Goal: Information Seeking & Learning: Learn about a topic

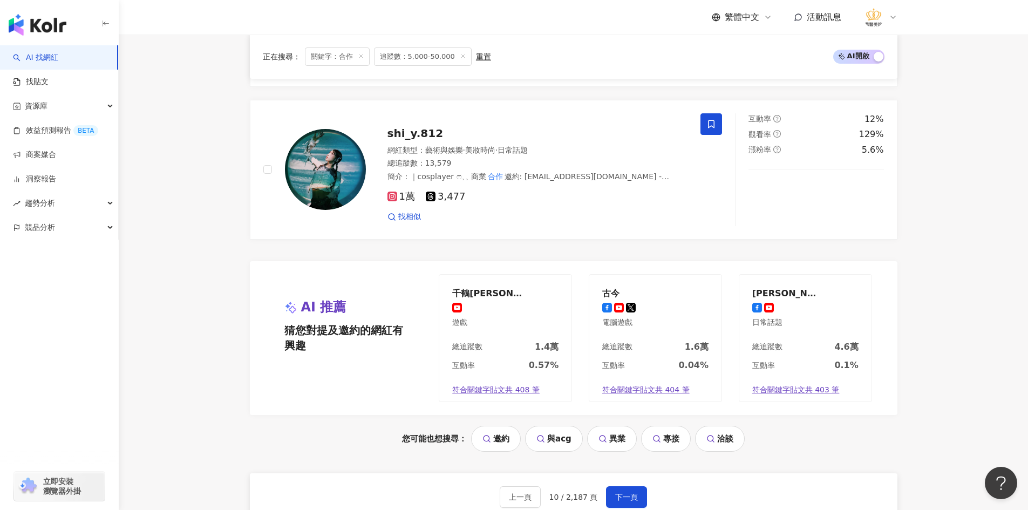
scroll to position [2108, 0]
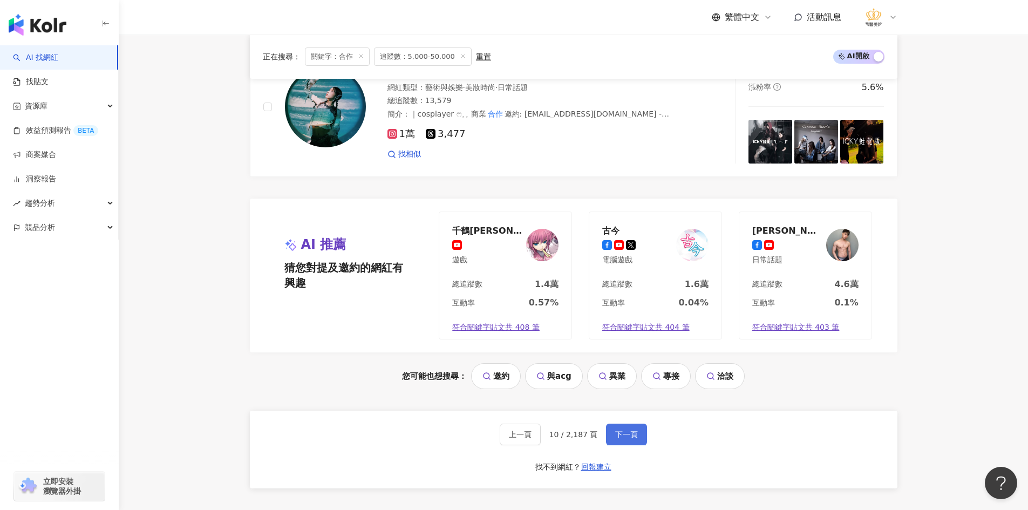
click at [626, 430] on span "下一頁" at bounding box center [626, 434] width 23 height 9
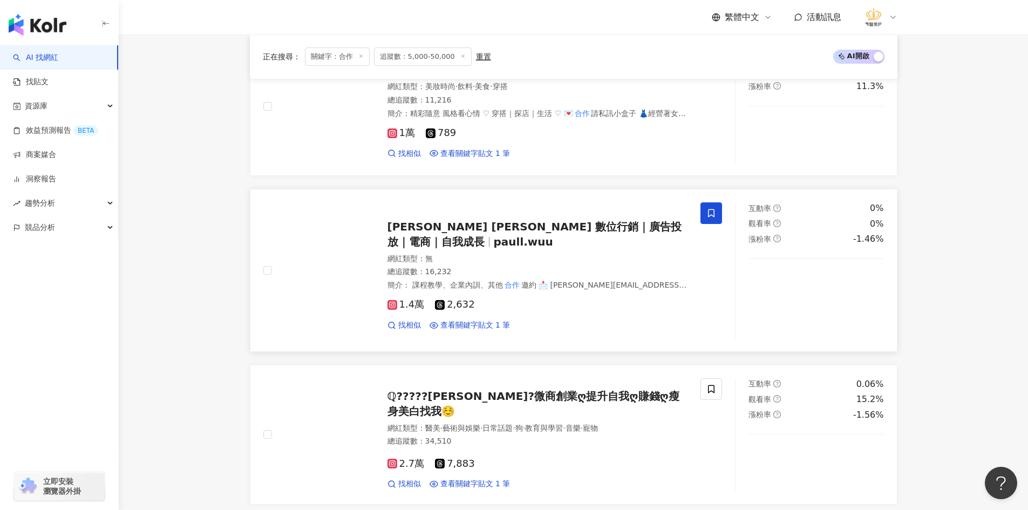
scroll to position [1753, 0]
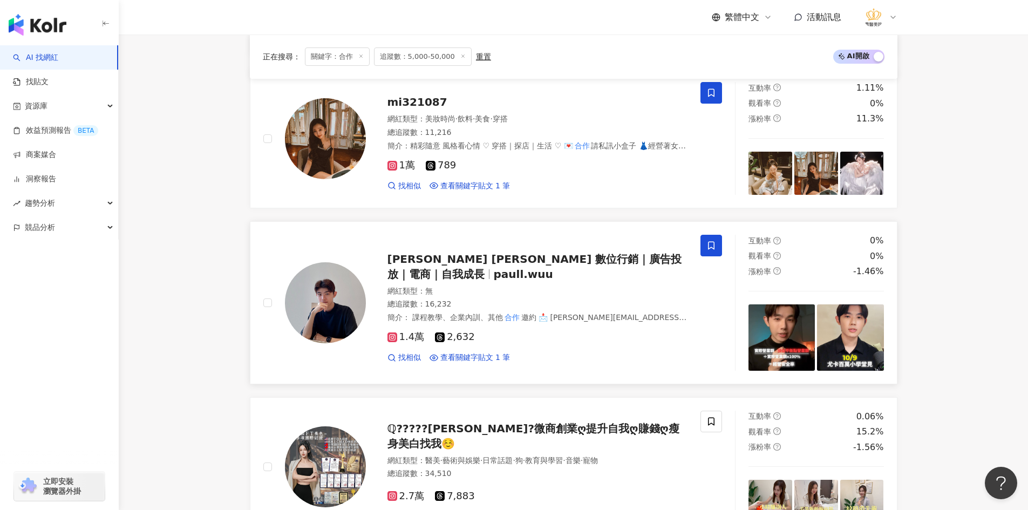
click at [490, 303] on div "總追蹤數 ： 16,232" at bounding box center [538, 304] width 301 height 11
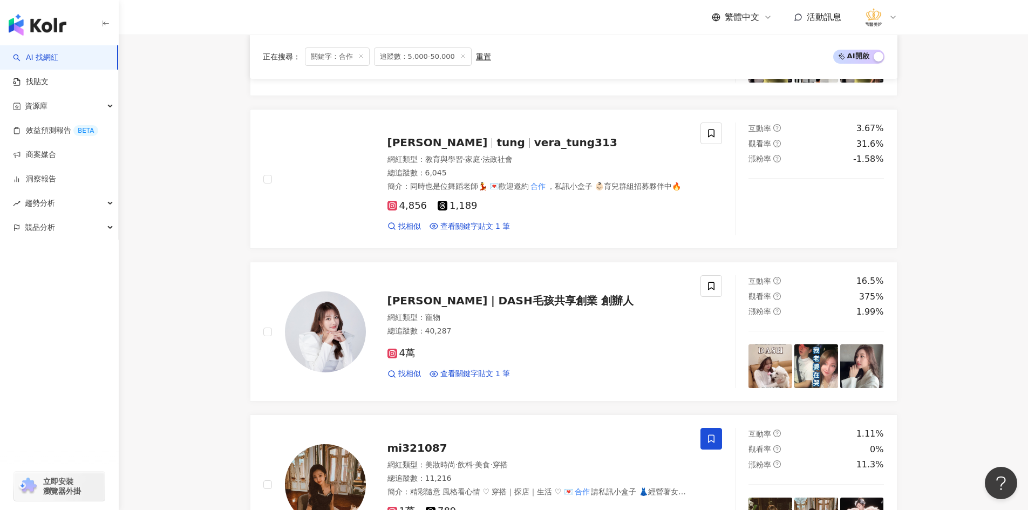
scroll to position [1321, 0]
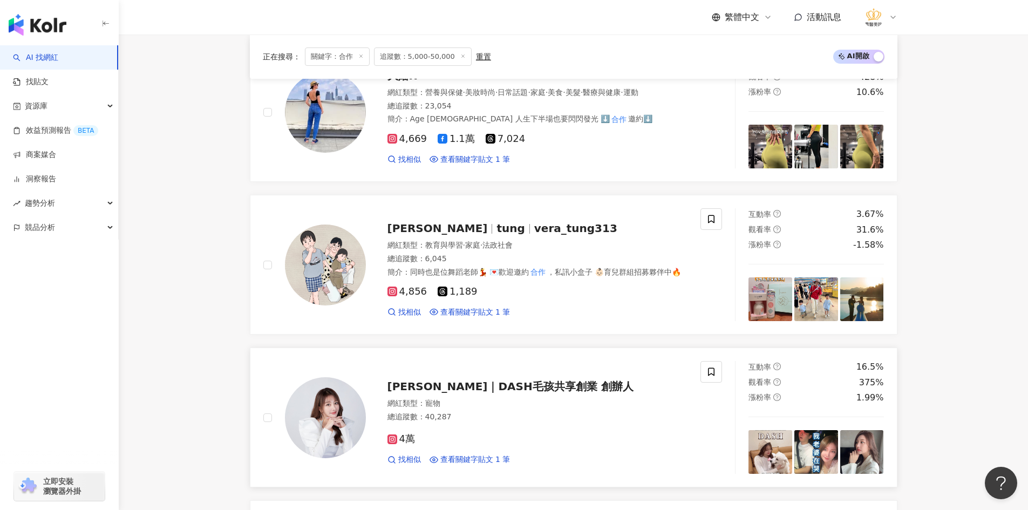
click at [322, 424] on img at bounding box center [325, 417] width 81 height 81
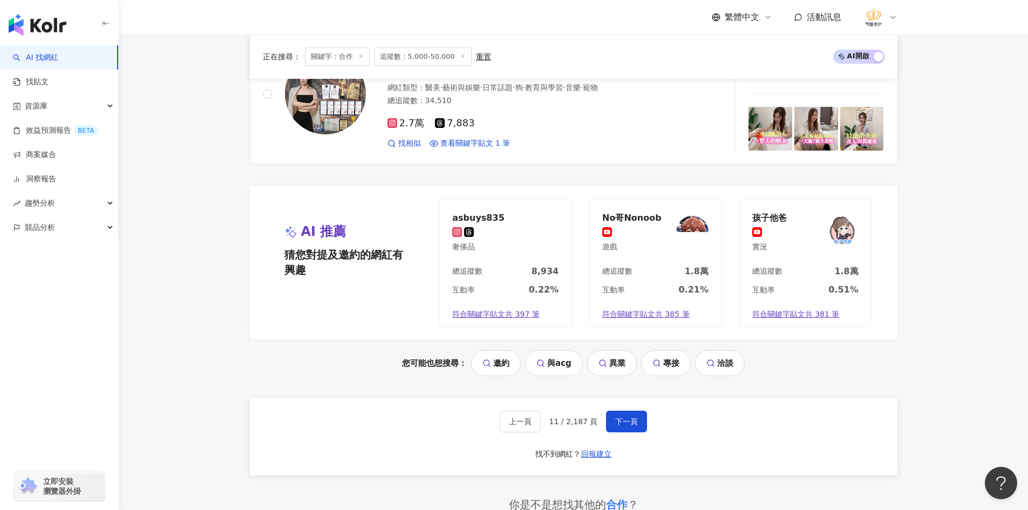
scroll to position [2131, 0]
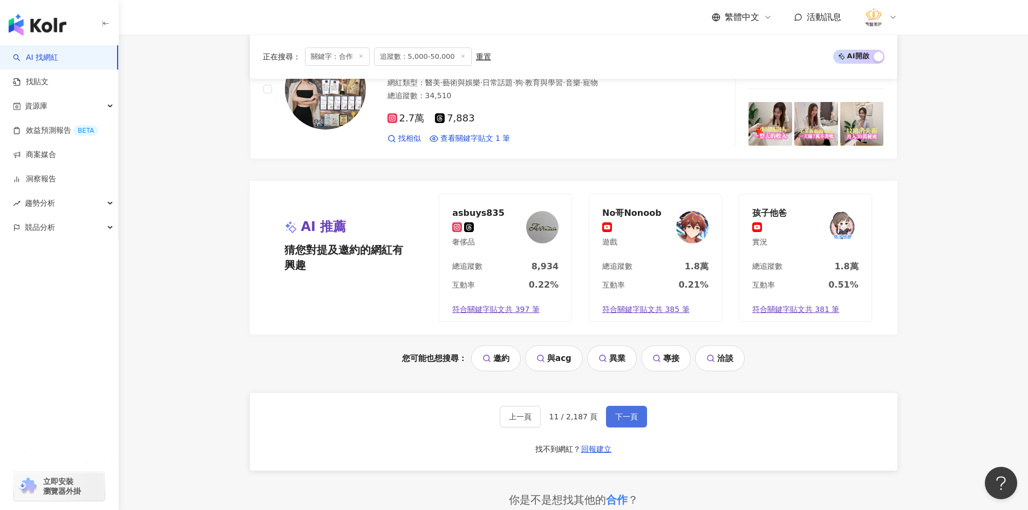
click at [610, 415] on button "下一頁" at bounding box center [626, 417] width 41 height 22
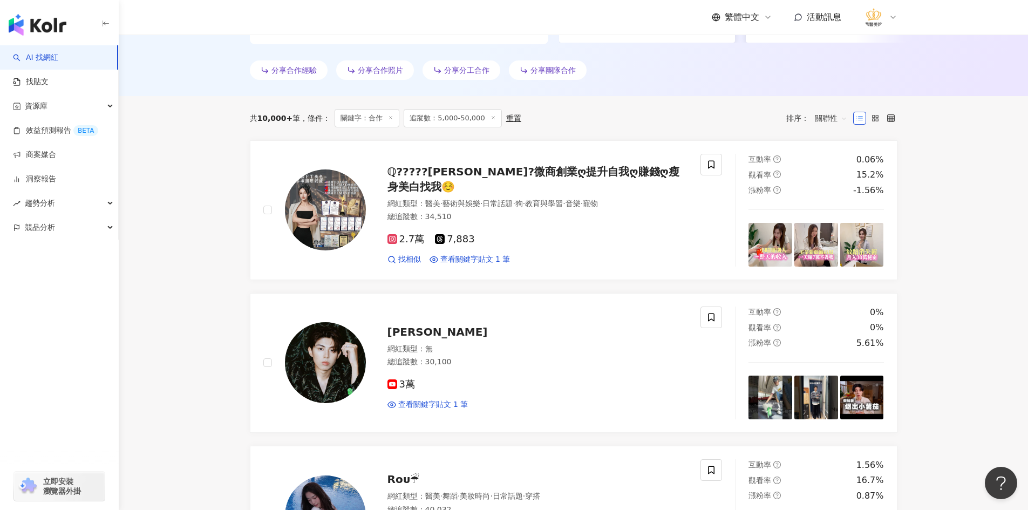
scroll to position [317, 0]
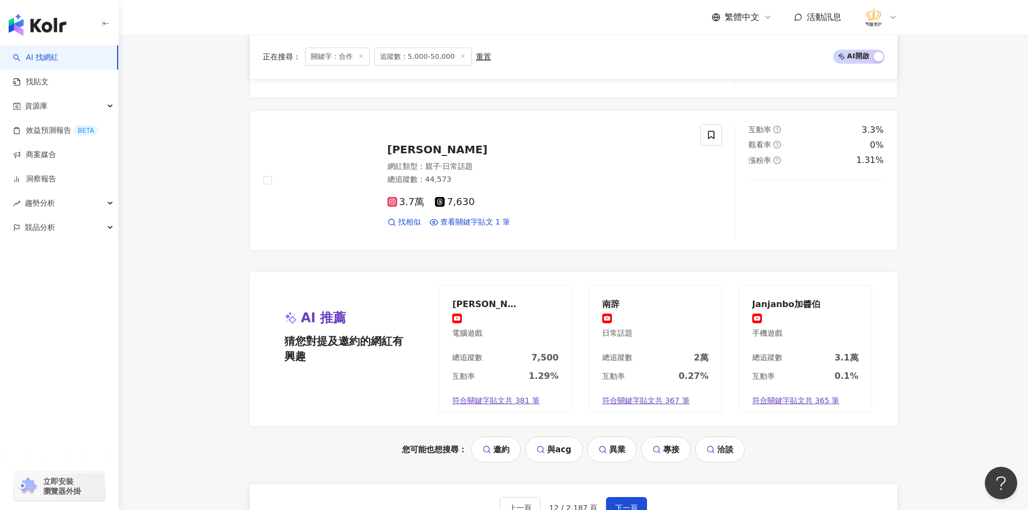
scroll to position [2152, 0]
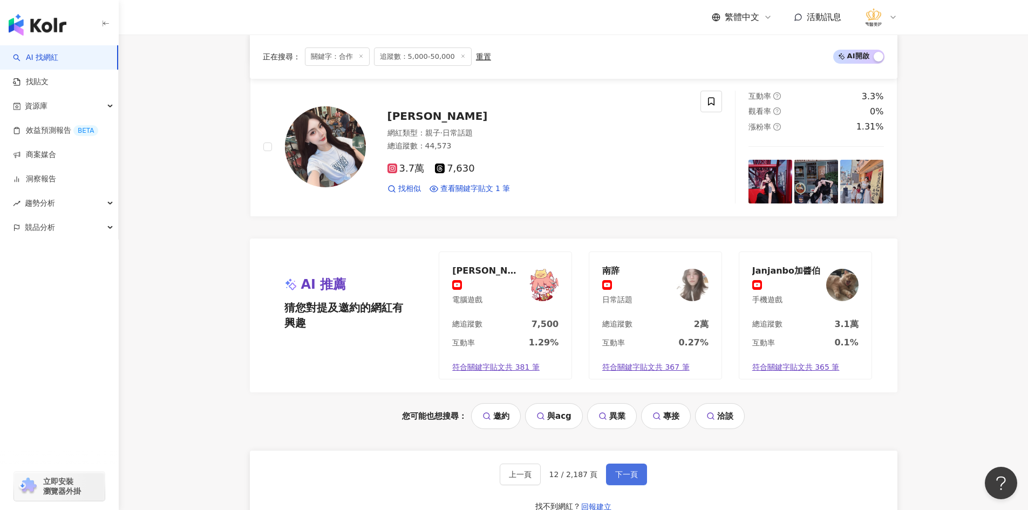
click at [621, 475] on span "下一頁" at bounding box center [626, 474] width 23 height 9
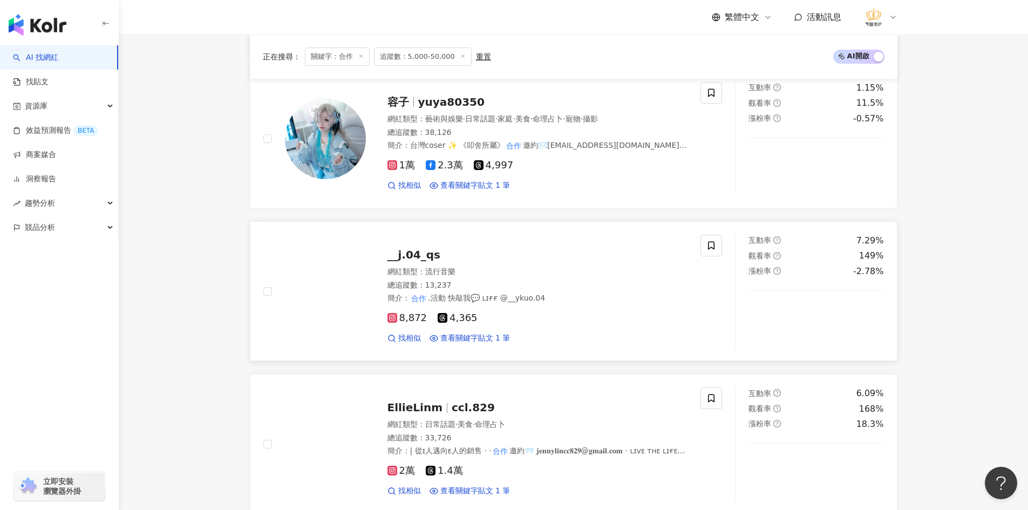
scroll to position [1622, 0]
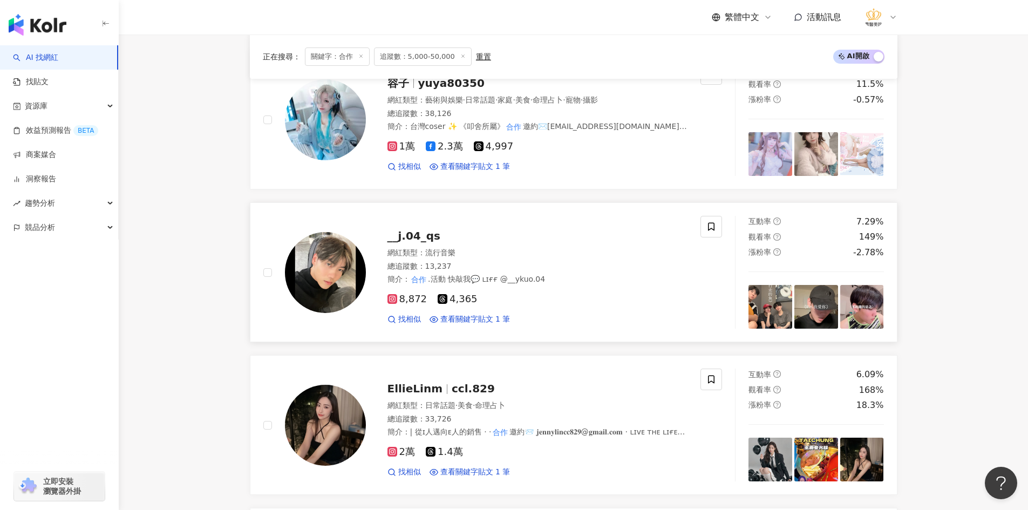
click at [324, 294] on img at bounding box center [325, 272] width 81 height 81
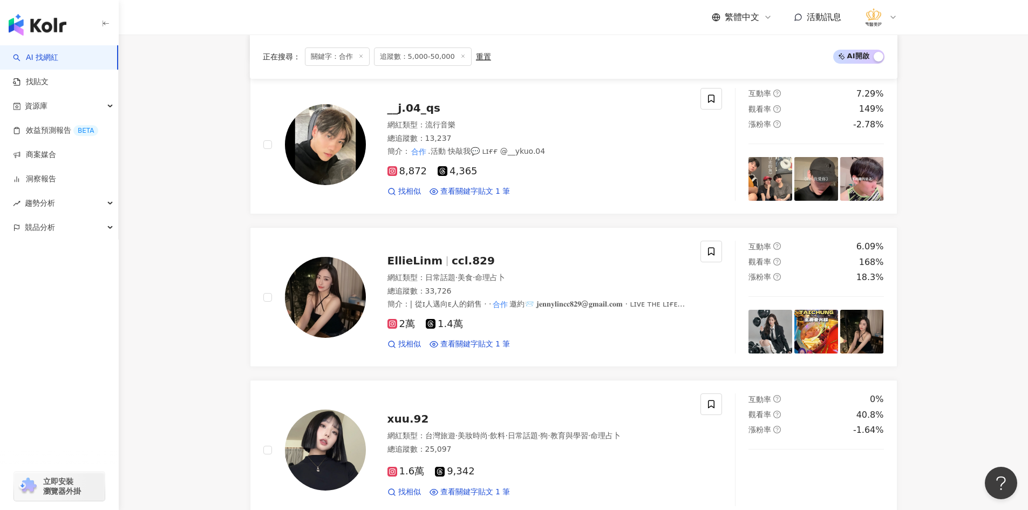
scroll to position [1784, 0]
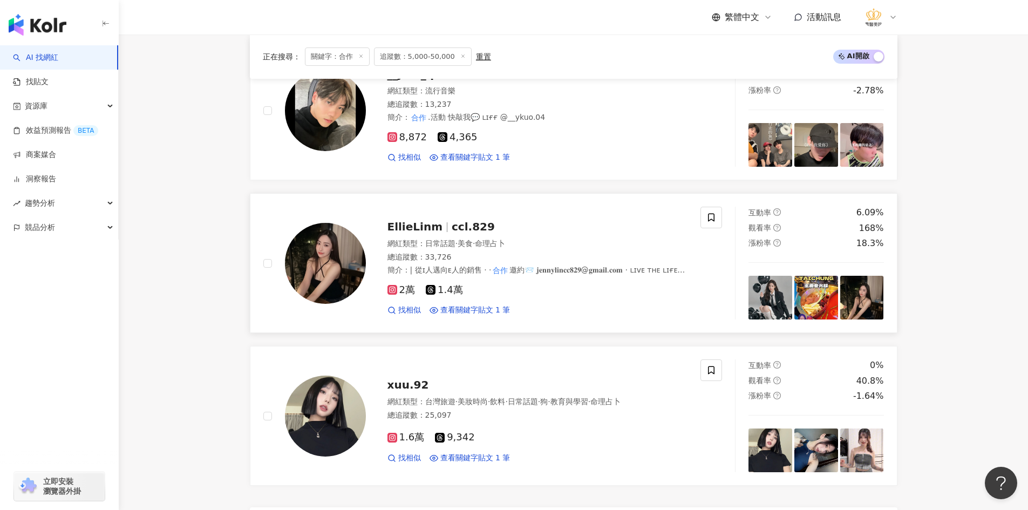
click at [334, 262] on img at bounding box center [325, 263] width 81 height 81
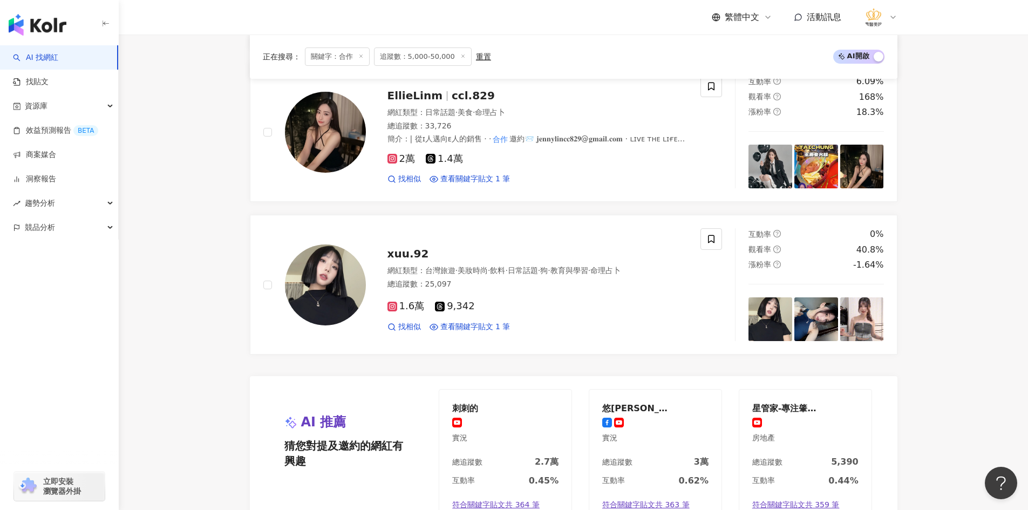
scroll to position [1946, 0]
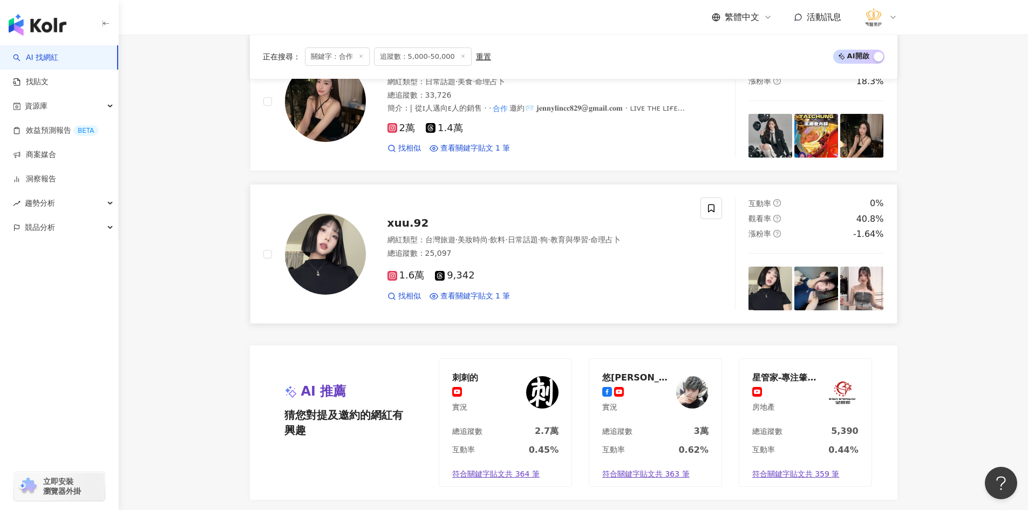
click at [307, 268] on img at bounding box center [325, 254] width 81 height 81
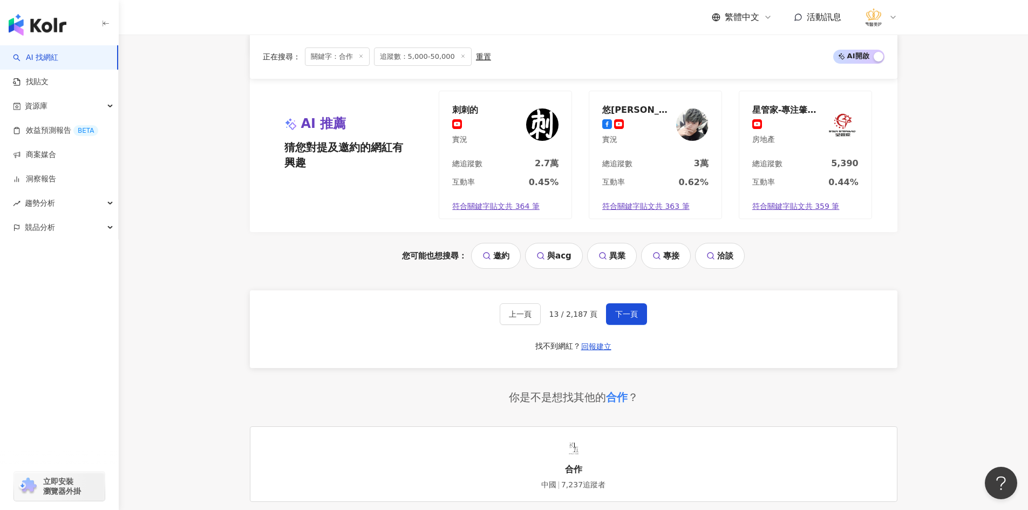
scroll to position [2216, 0]
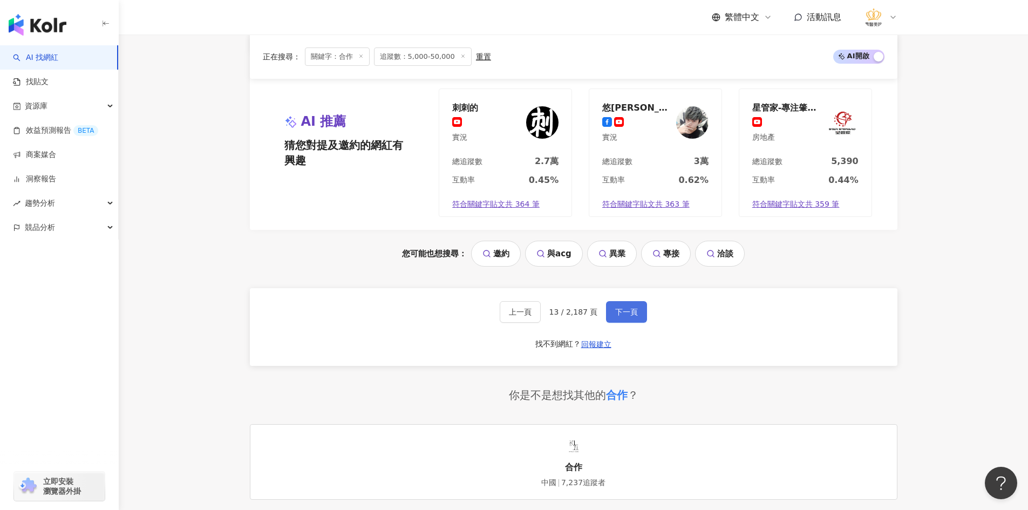
click at [627, 315] on span "下一頁" at bounding box center [626, 312] width 23 height 9
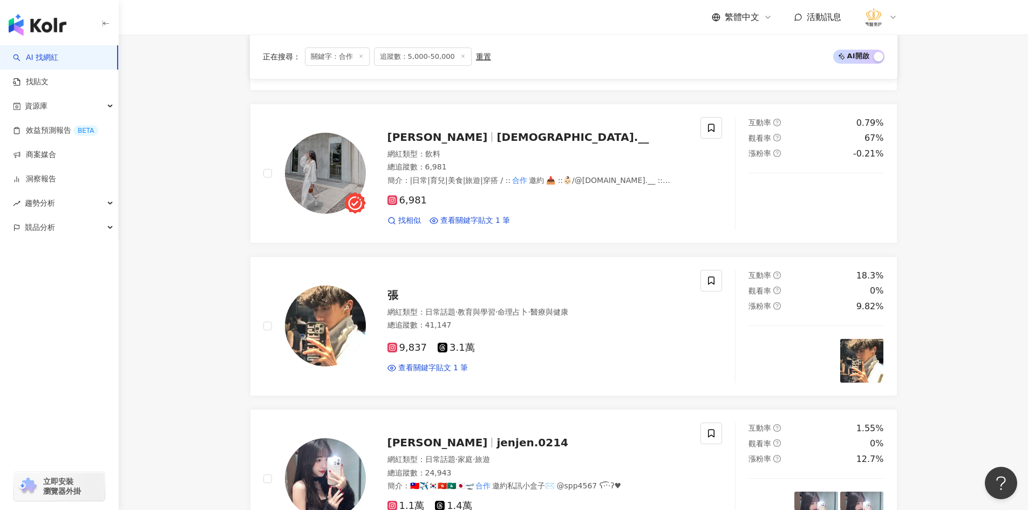
scroll to position [1278, 0]
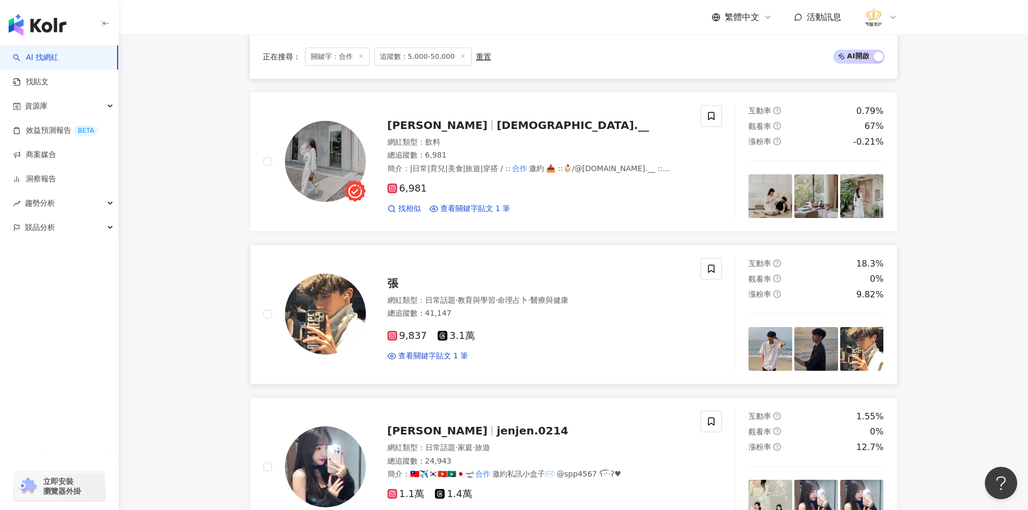
click at [313, 310] on img at bounding box center [325, 314] width 81 height 81
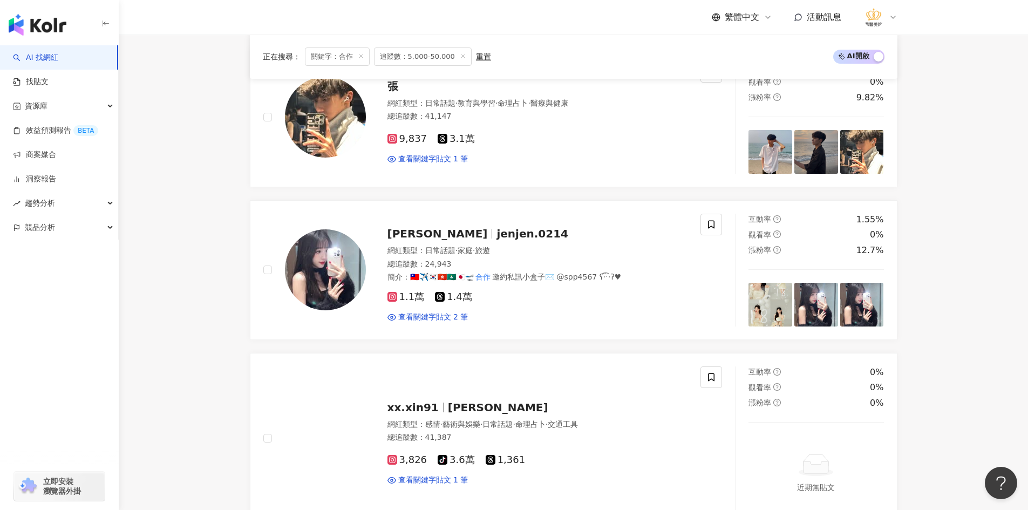
scroll to position [1494, 0]
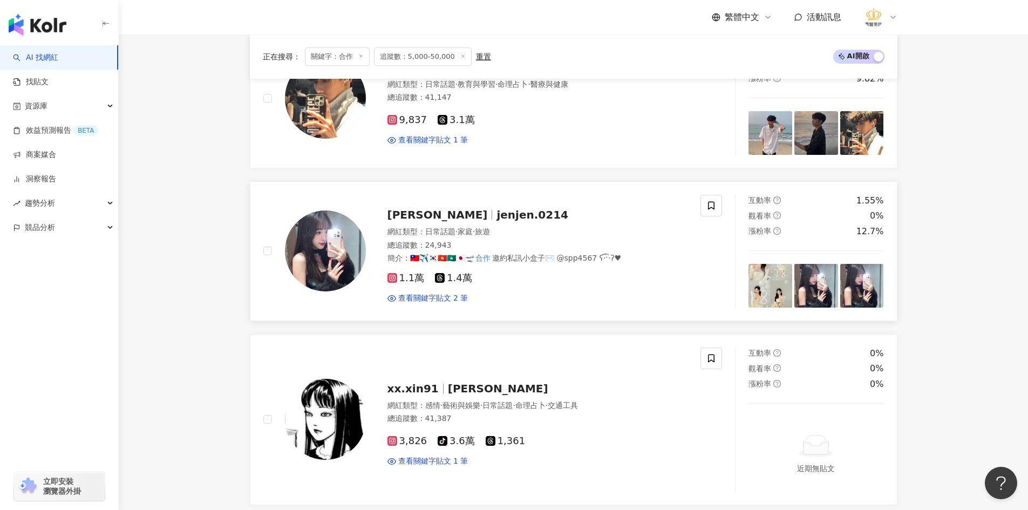
click at [316, 257] on img at bounding box center [325, 251] width 81 height 81
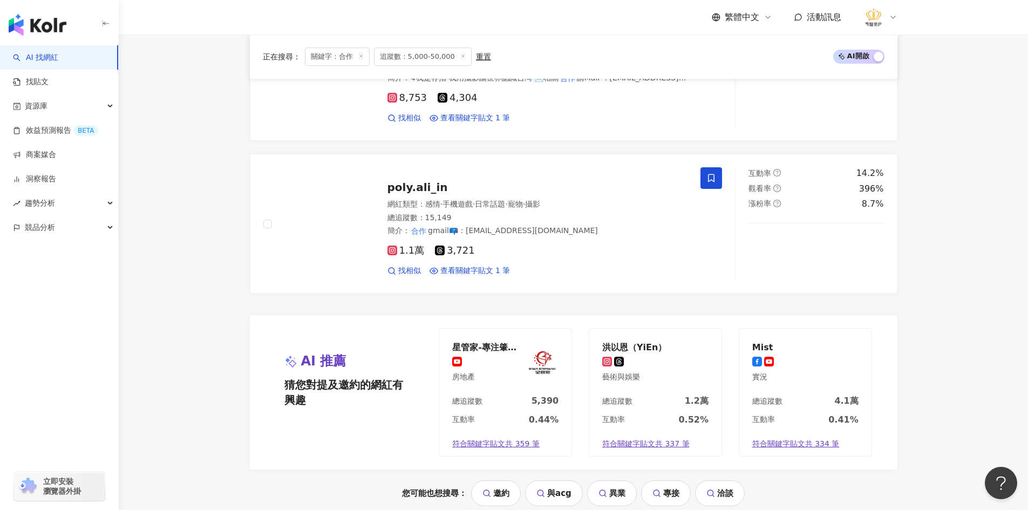
scroll to position [2034, 0]
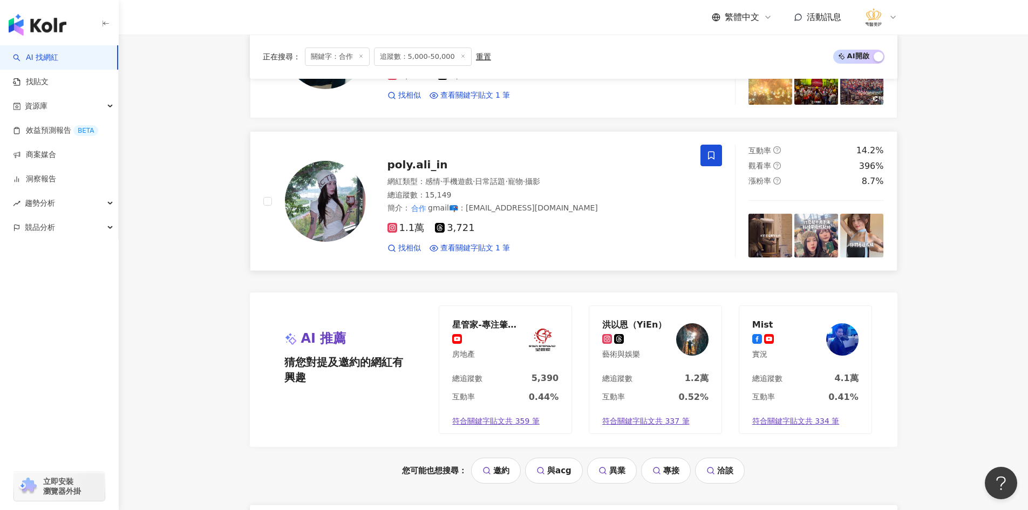
click at [299, 220] on img at bounding box center [325, 201] width 81 height 81
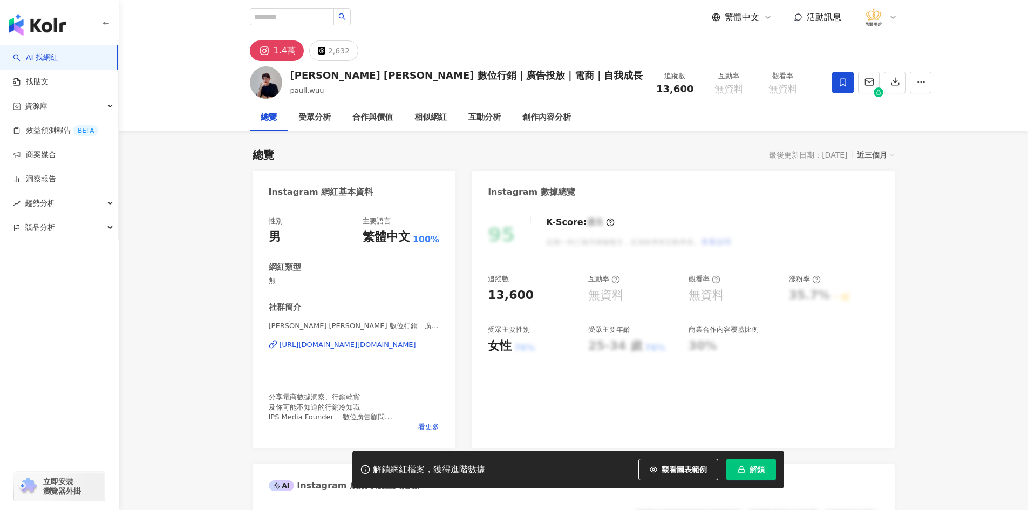
click at [346, 345] on div "https://www.instagram.com/paull.wuu/" at bounding box center [348, 345] width 137 height 10
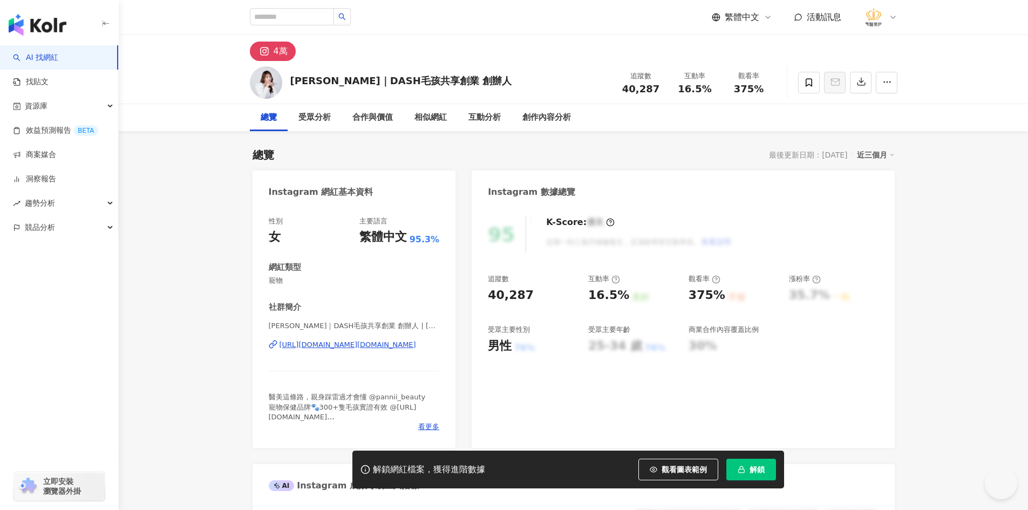
click at [339, 346] on div "https://www.instagram.com/pannii.co/" at bounding box center [348, 345] width 137 height 10
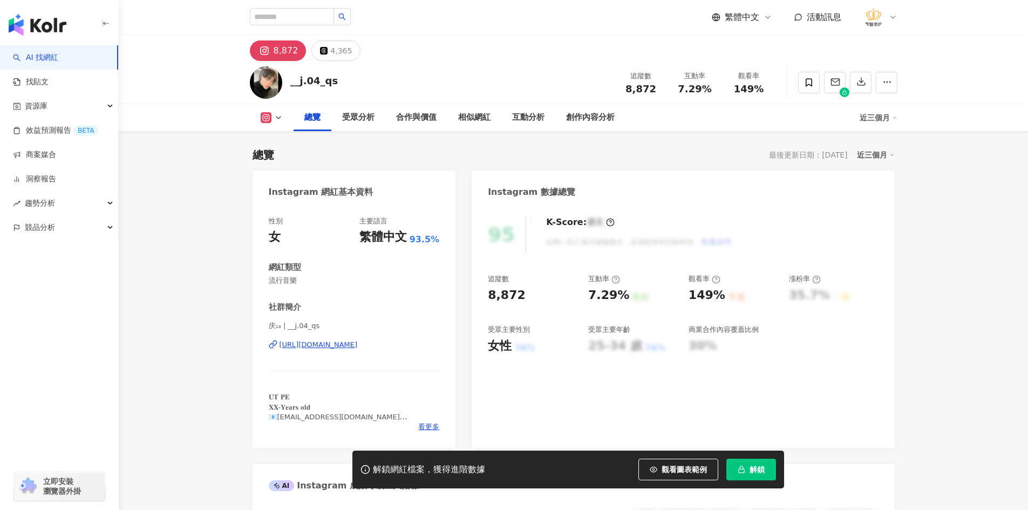
scroll to position [54, 0]
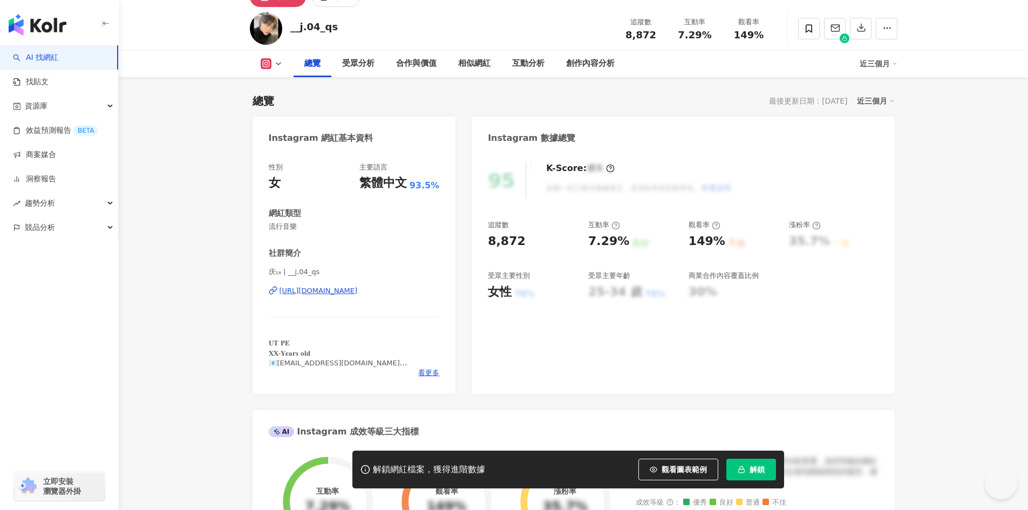
click at [346, 290] on div "[URL][DOMAIN_NAME]" at bounding box center [319, 291] width 78 height 10
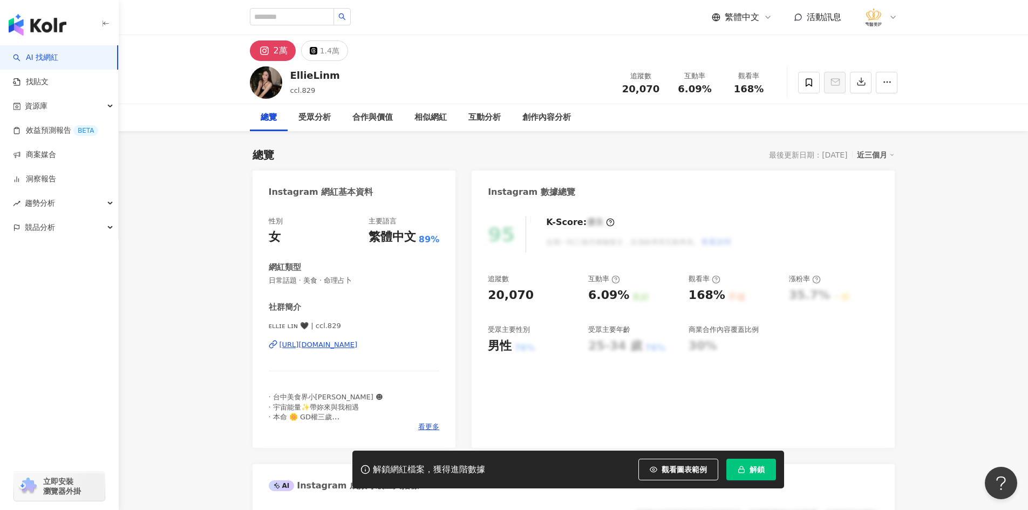
drag, startPoint x: 357, startPoint y: 338, endPoint x: 356, endPoint y: 344, distance: 5.4
click at [356, 339] on div "ᴇʟʟɪᴇ ʟɪɴ 🖤 | ccl.829 https://www.instagram.com/ccl.829/" at bounding box center [354, 352] width 171 height 63
click at [356, 344] on div "https://www.instagram.com/ccl.829/" at bounding box center [319, 345] width 78 height 10
click at [800, 81] on span at bounding box center [809, 83] width 22 height 22
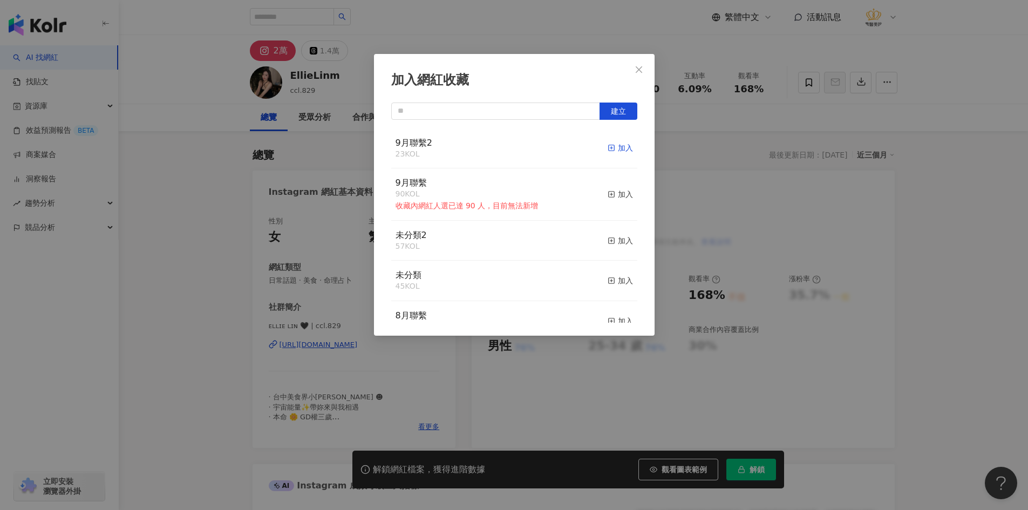
click at [612, 146] on div "加入" at bounding box center [620, 148] width 25 height 12
click at [638, 72] on icon "close" at bounding box center [639, 69] width 9 height 9
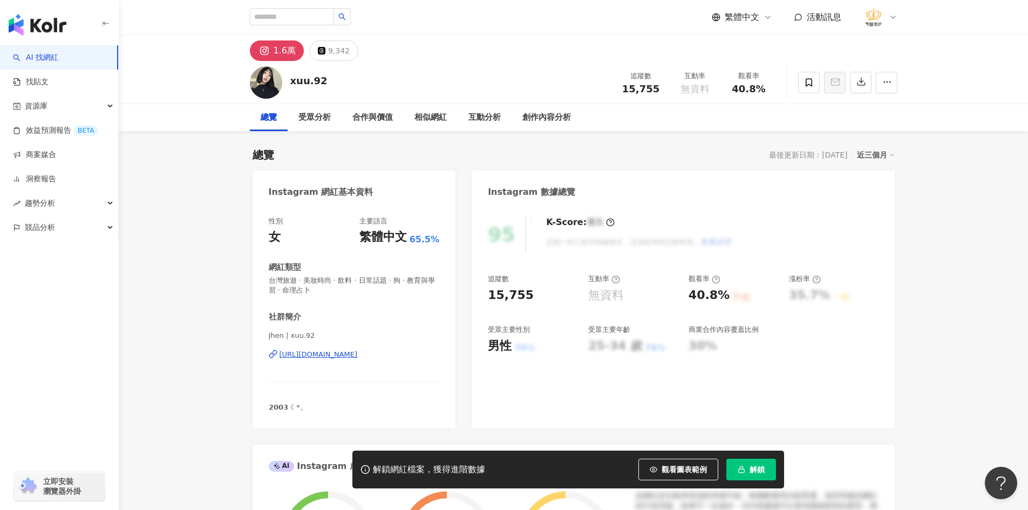
drag, startPoint x: 355, startPoint y: 352, endPoint x: 209, endPoint y: 282, distance: 161.3
click at [355, 352] on div "https://www.instagram.com/xuu.92/" at bounding box center [319, 355] width 78 height 10
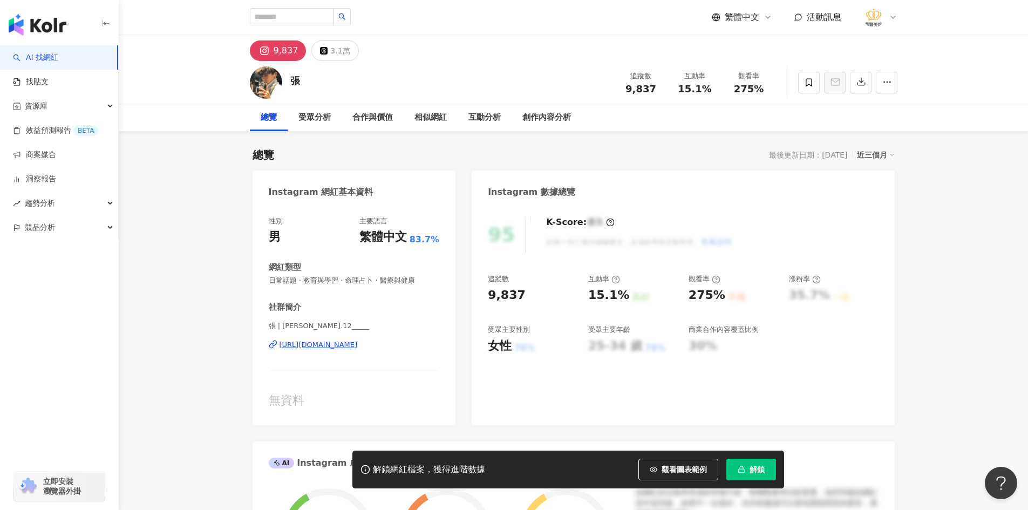
drag, startPoint x: 331, startPoint y: 351, endPoint x: 324, endPoint y: 336, distance: 16.0
click at [324, 336] on div "張 | [PERSON_NAME].12_____ [URL][DOMAIN_NAME]" at bounding box center [354, 352] width 171 height 63
click at [324, 342] on div "https://www.instagram.com/zhang.12_____/" at bounding box center [319, 345] width 78 height 10
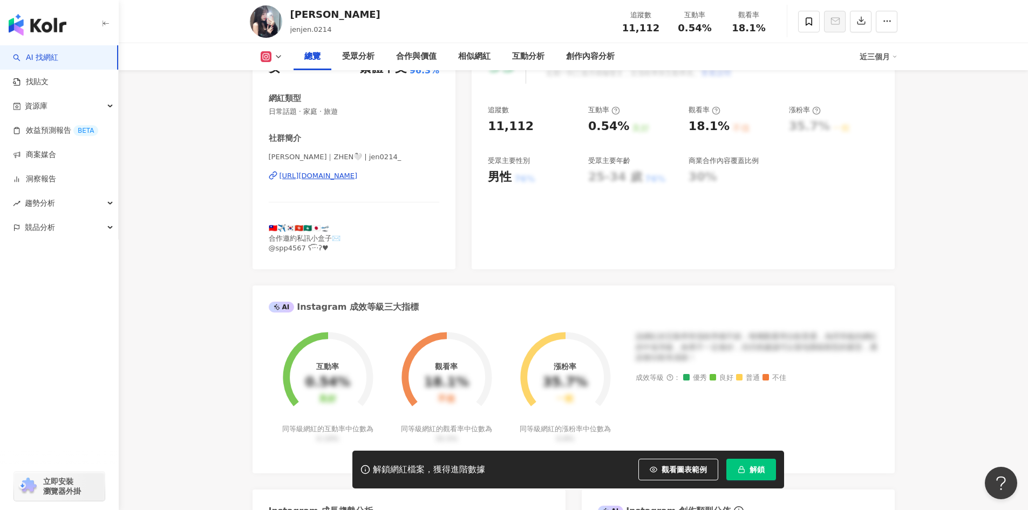
scroll to position [162, 0]
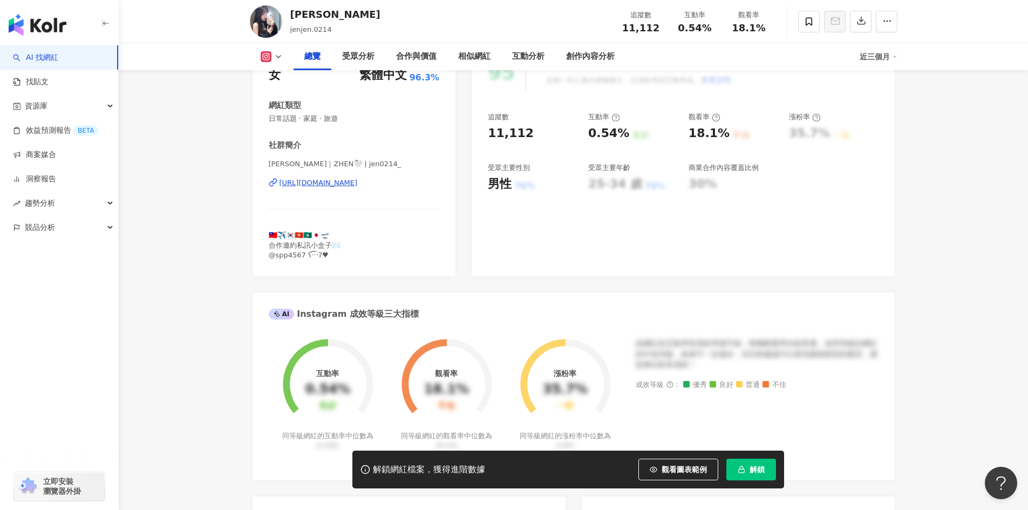
click at [358, 182] on div "[URL][DOMAIN_NAME]" at bounding box center [319, 183] width 78 height 10
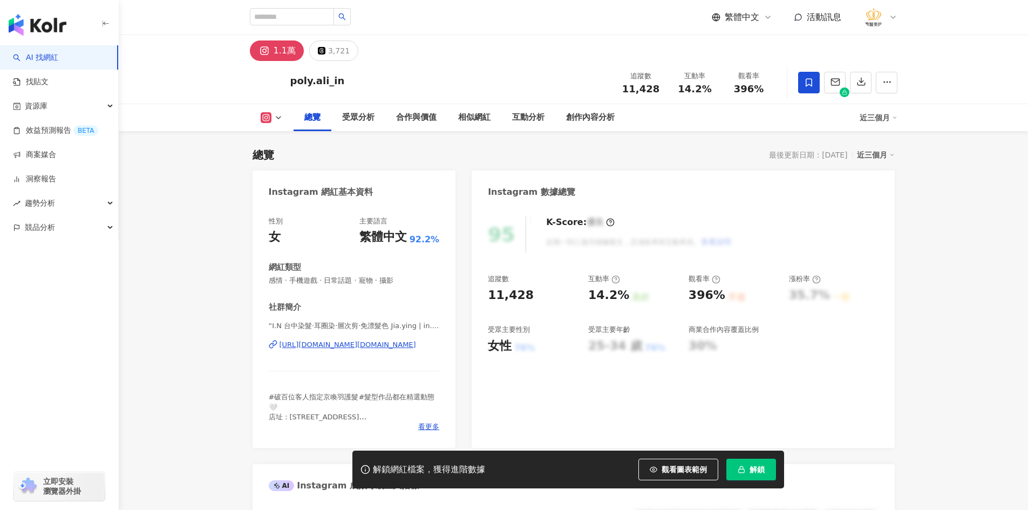
scroll to position [108, 0]
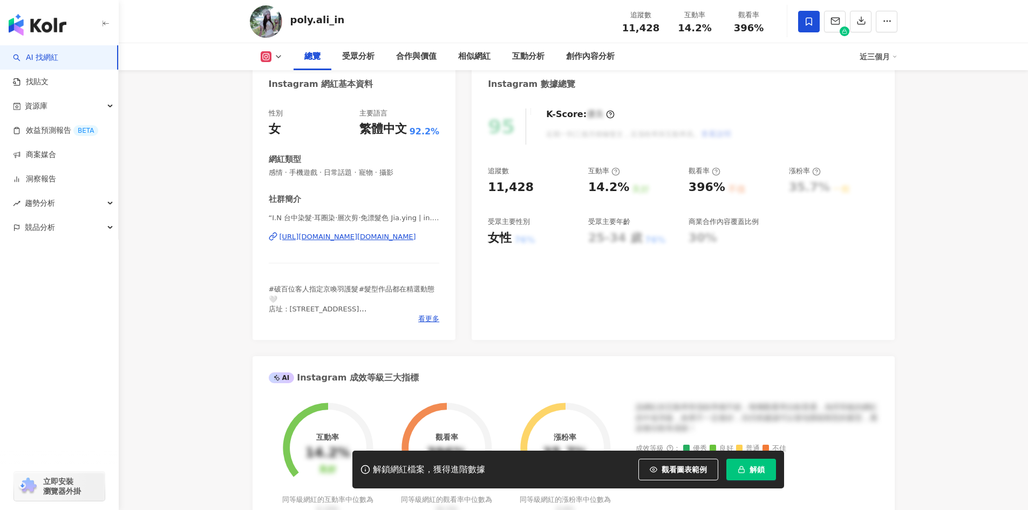
drag, startPoint x: 305, startPoint y: 233, endPoint x: 299, endPoint y: 238, distance: 7.8
click at [305, 233] on div "[URL][DOMAIN_NAME][DOMAIN_NAME]" at bounding box center [348, 237] width 137 height 10
